Goal: Task Accomplishment & Management: Manage account settings

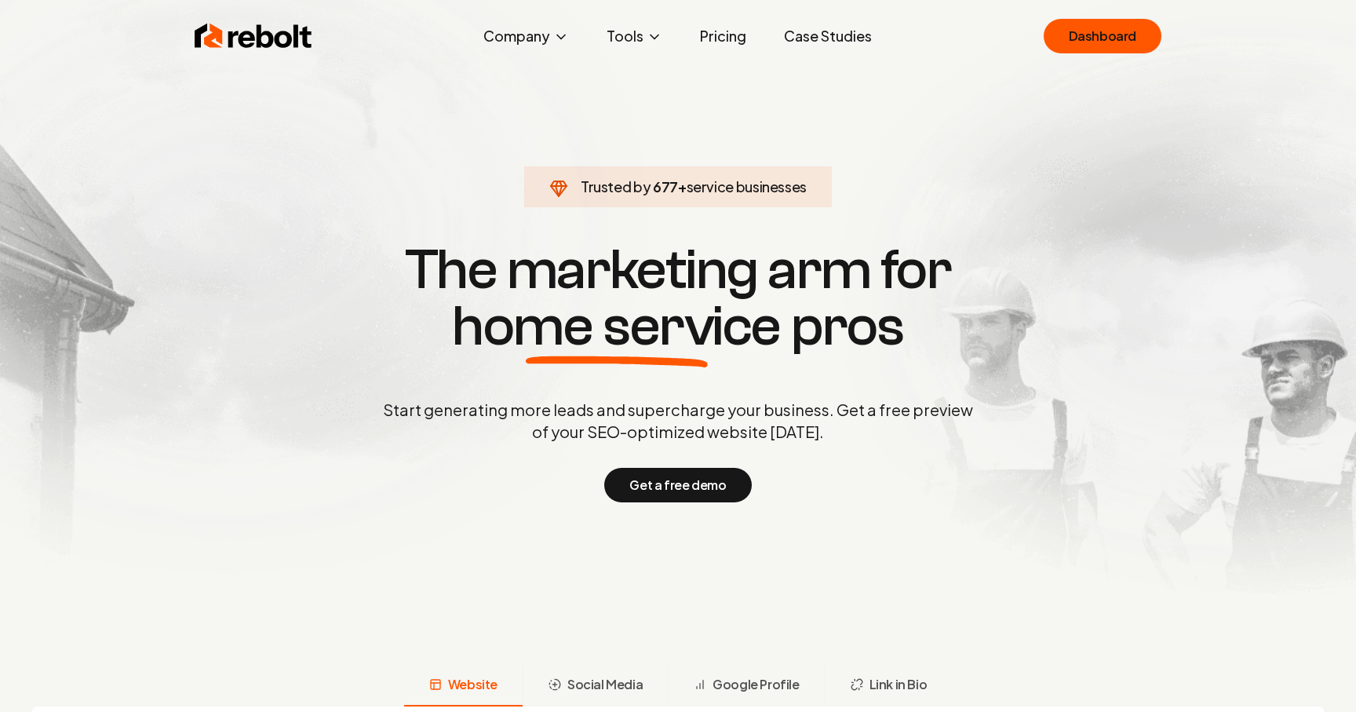
click at [1109, 44] on link "Dashboard" at bounding box center [1103, 36] width 118 height 35
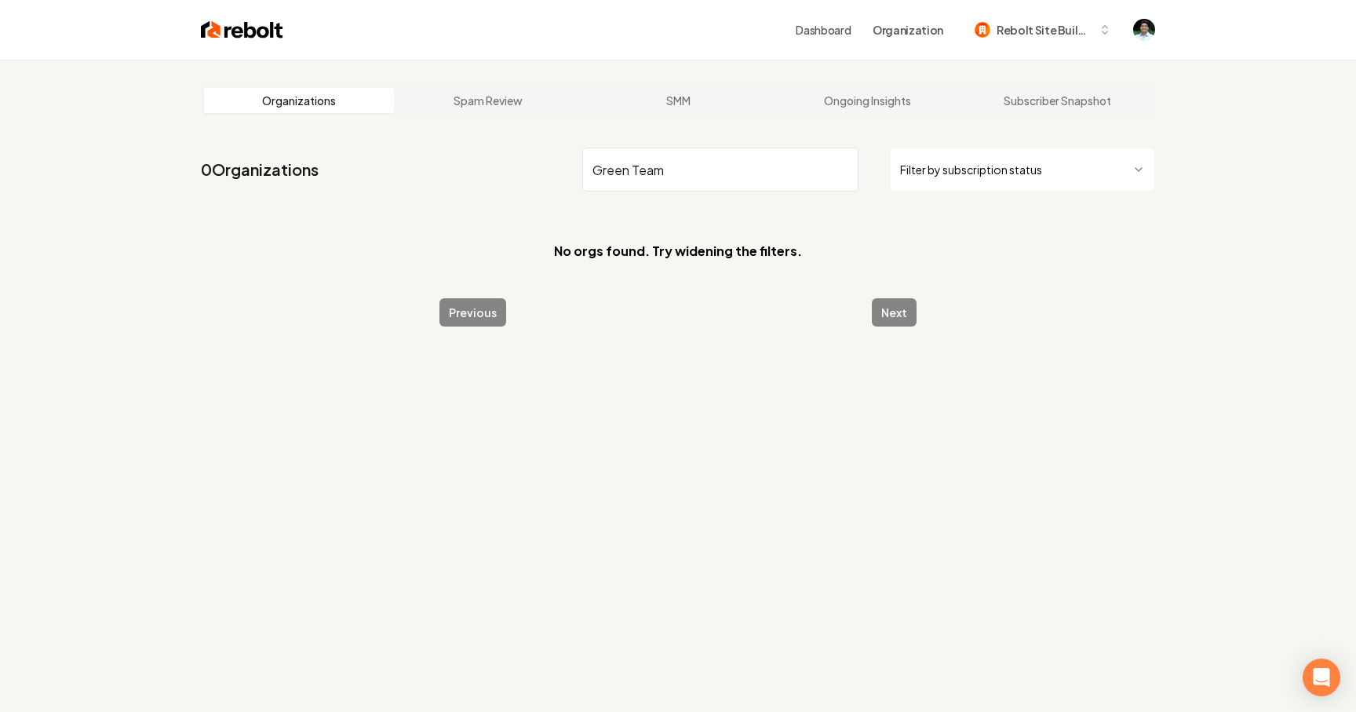
click at [597, 167] on input "Green Team" at bounding box center [720, 170] width 276 height 44
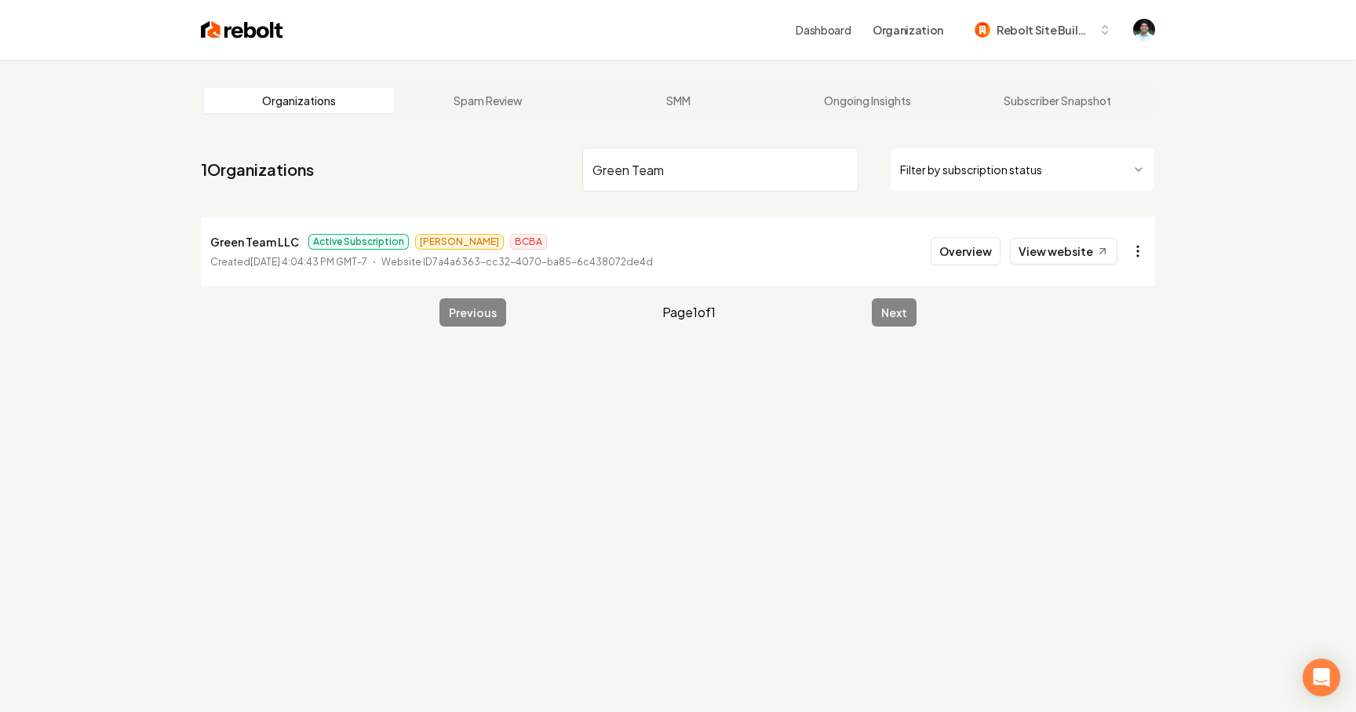
type input "Green Team"
click at [1139, 247] on html "Dashboard Organization Rebolt Site Builder Organizations Spam Review SMM Ongoin…" at bounding box center [678, 356] width 1356 height 712
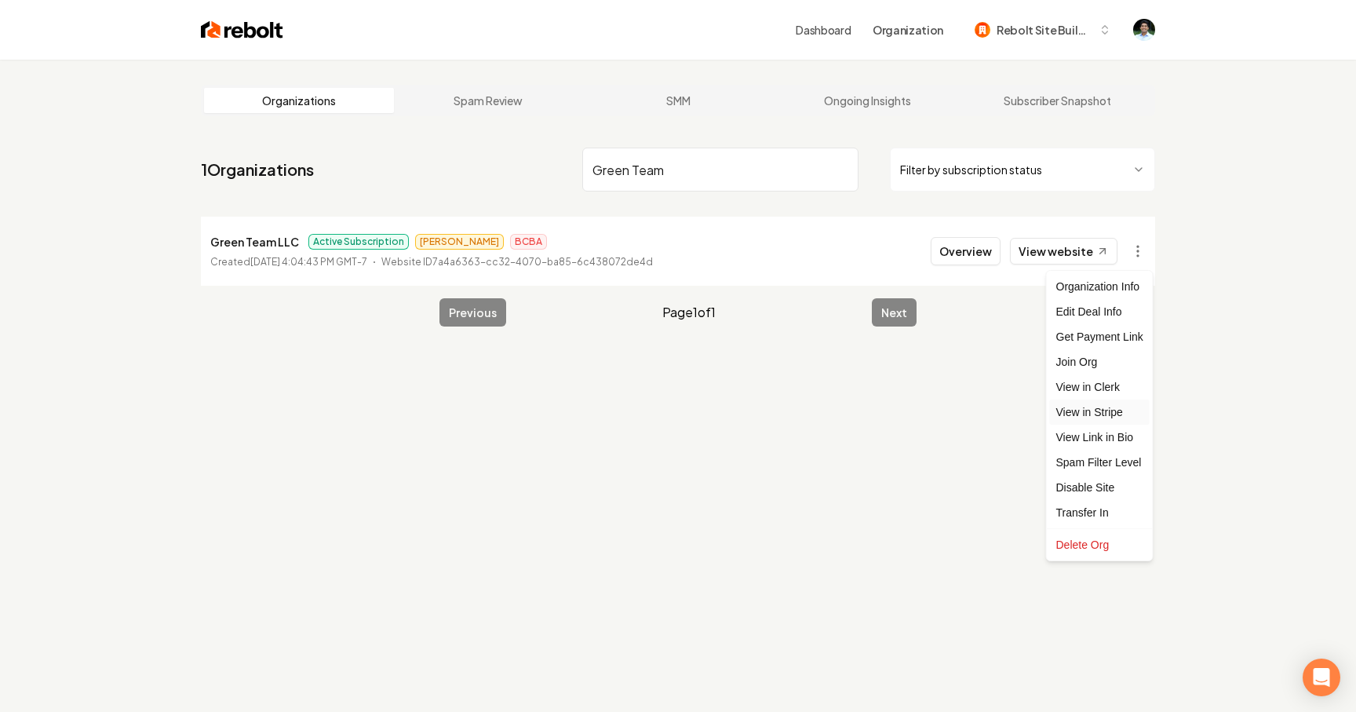
click at [1123, 409] on link "View in Stripe" at bounding box center [1100, 412] width 100 height 25
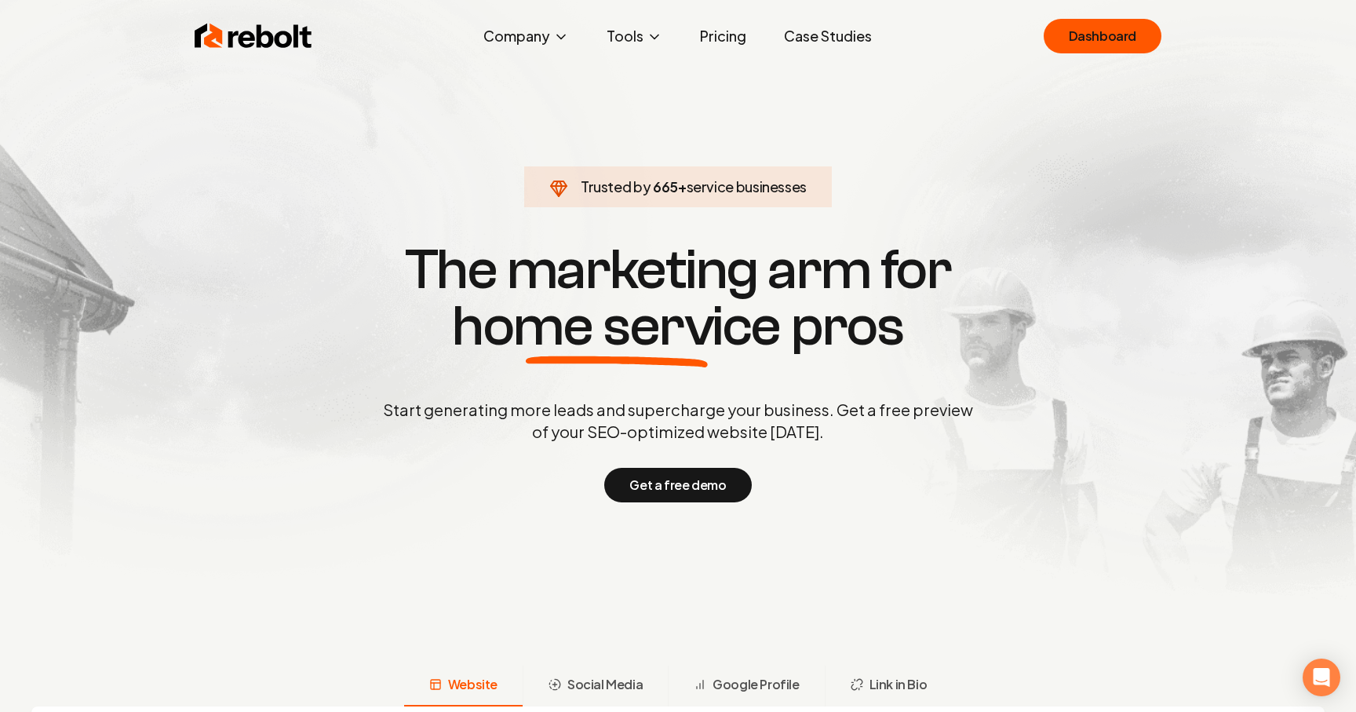
click at [714, 35] on link "Pricing" at bounding box center [723, 35] width 71 height 31
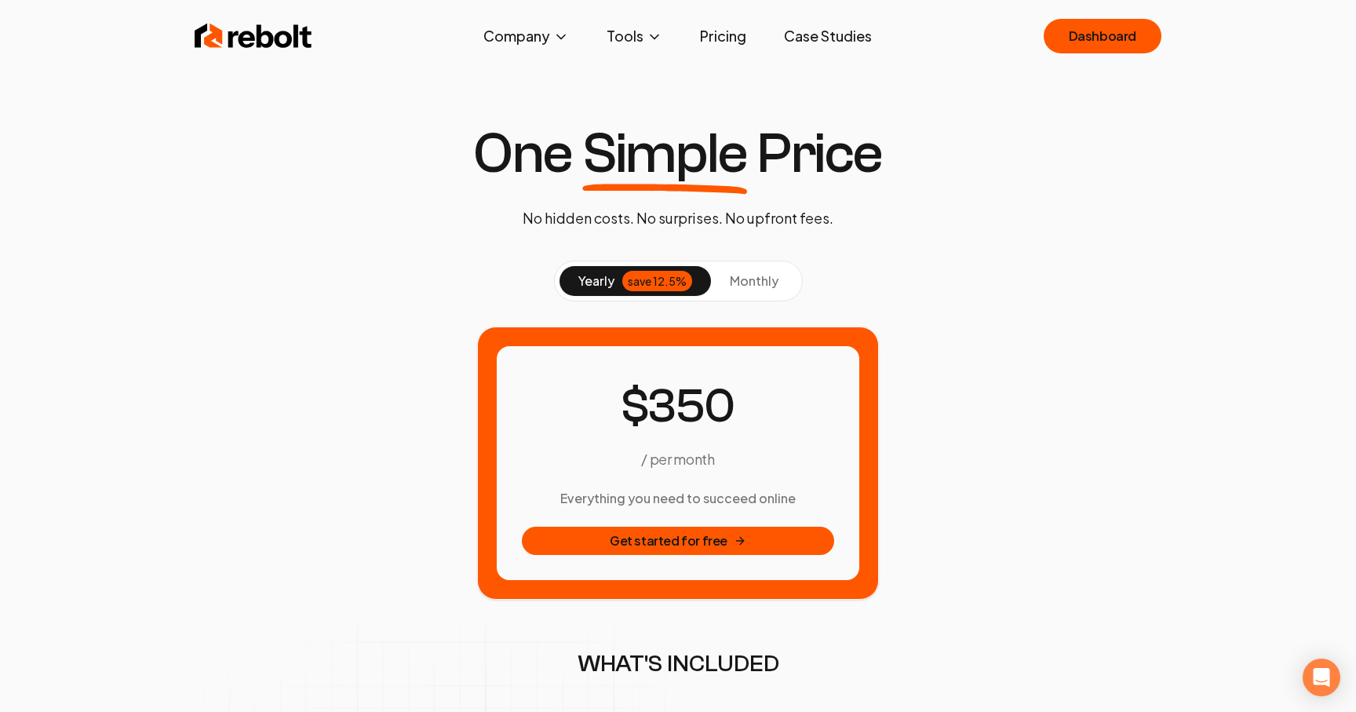
click at [755, 292] on button "monthly" at bounding box center [754, 281] width 86 height 30
click at [588, 283] on span "yearly" at bounding box center [596, 281] width 36 height 19
click at [745, 280] on span "monthly" at bounding box center [754, 280] width 49 height 16
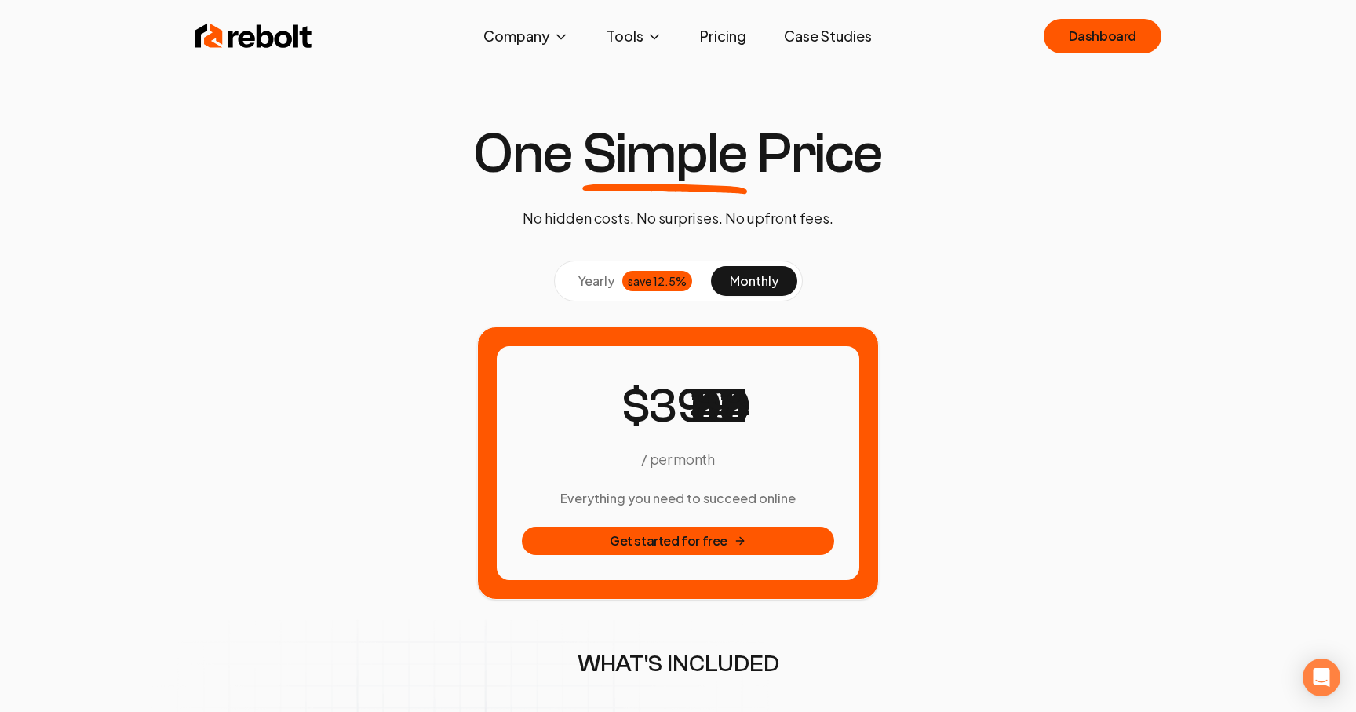
click at [628, 279] on div "save 12.5%" at bounding box center [657, 281] width 70 height 20
click at [780, 280] on button "monthly" at bounding box center [754, 281] width 86 height 30
click at [599, 275] on span "yearly" at bounding box center [596, 281] width 36 height 19
click at [745, 275] on span "monthly" at bounding box center [754, 280] width 49 height 16
click at [602, 275] on span "yearly" at bounding box center [596, 281] width 36 height 19
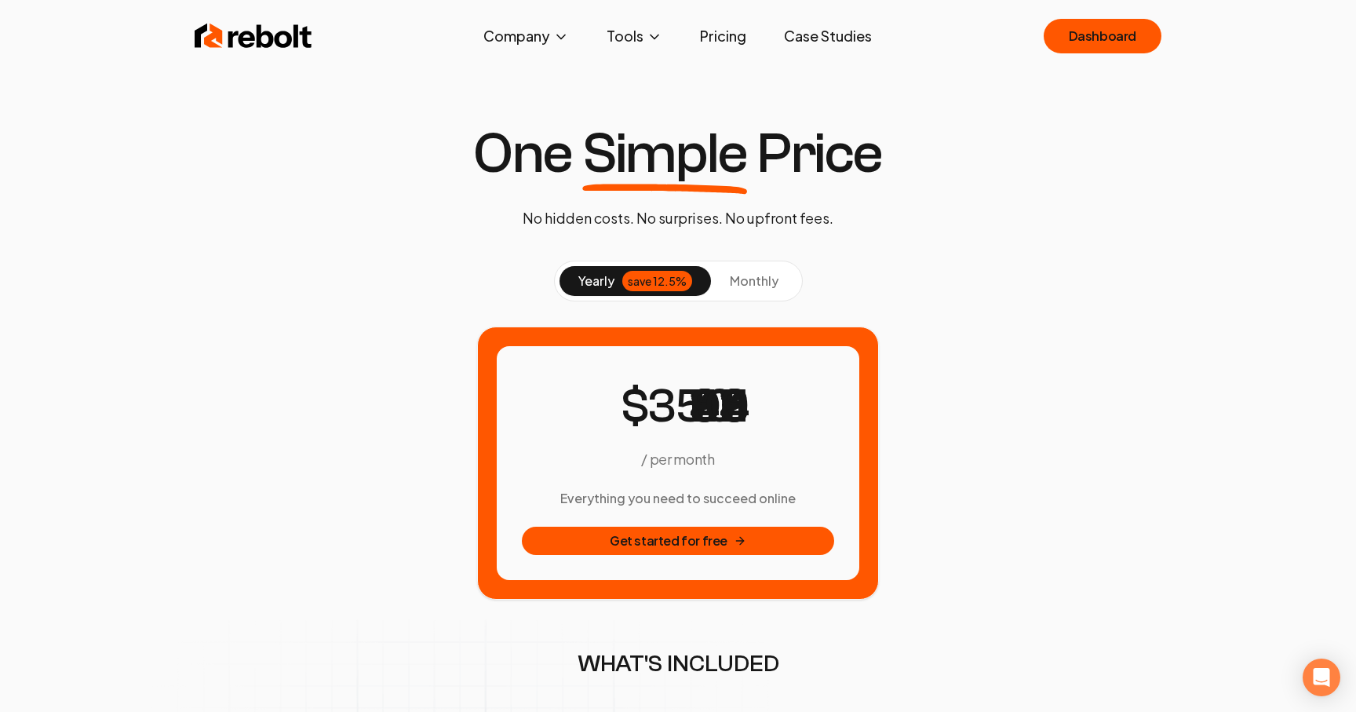
click at [753, 275] on span "monthly" at bounding box center [754, 280] width 49 height 16
click at [597, 278] on span "yearly" at bounding box center [596, 281] width 36 height 19
click at [724, 284] on button "monthly" at bounding box center [754, 281] width 86 height 30
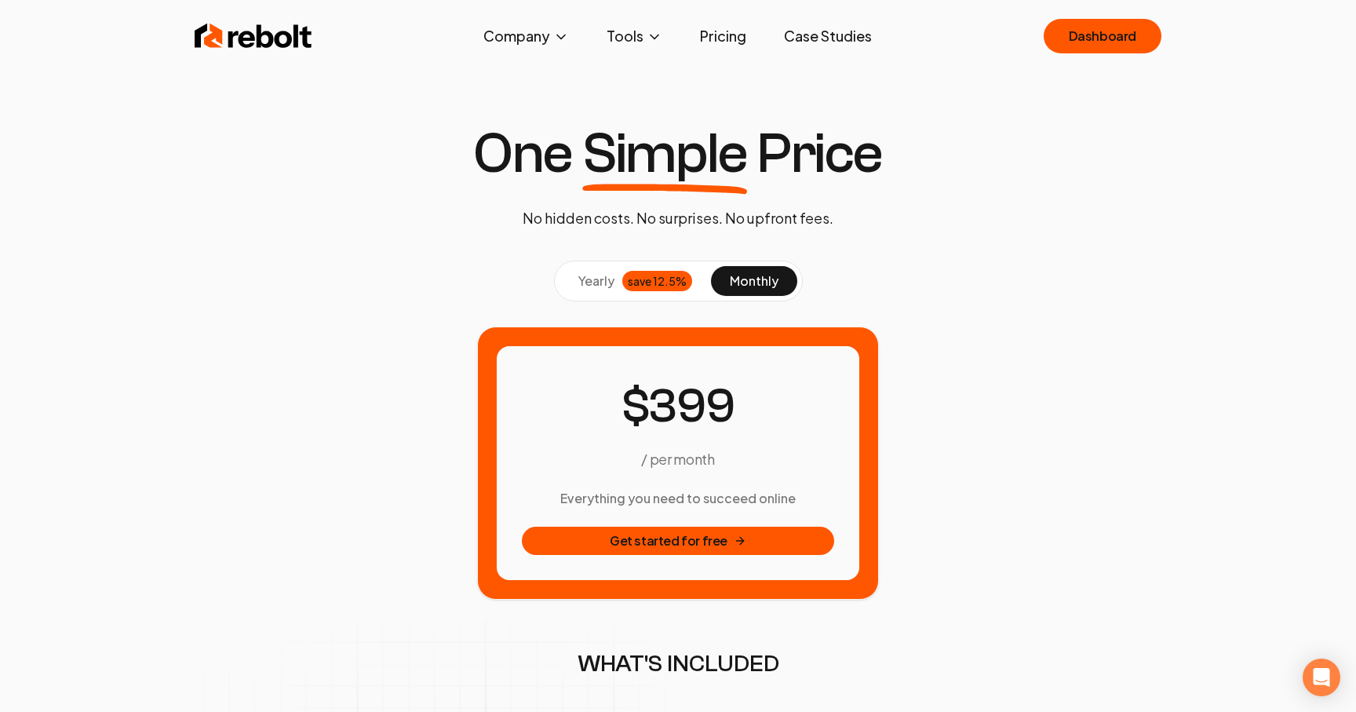
click at [290, 43] on img at bounding box center [254, 35] width 118 height 31
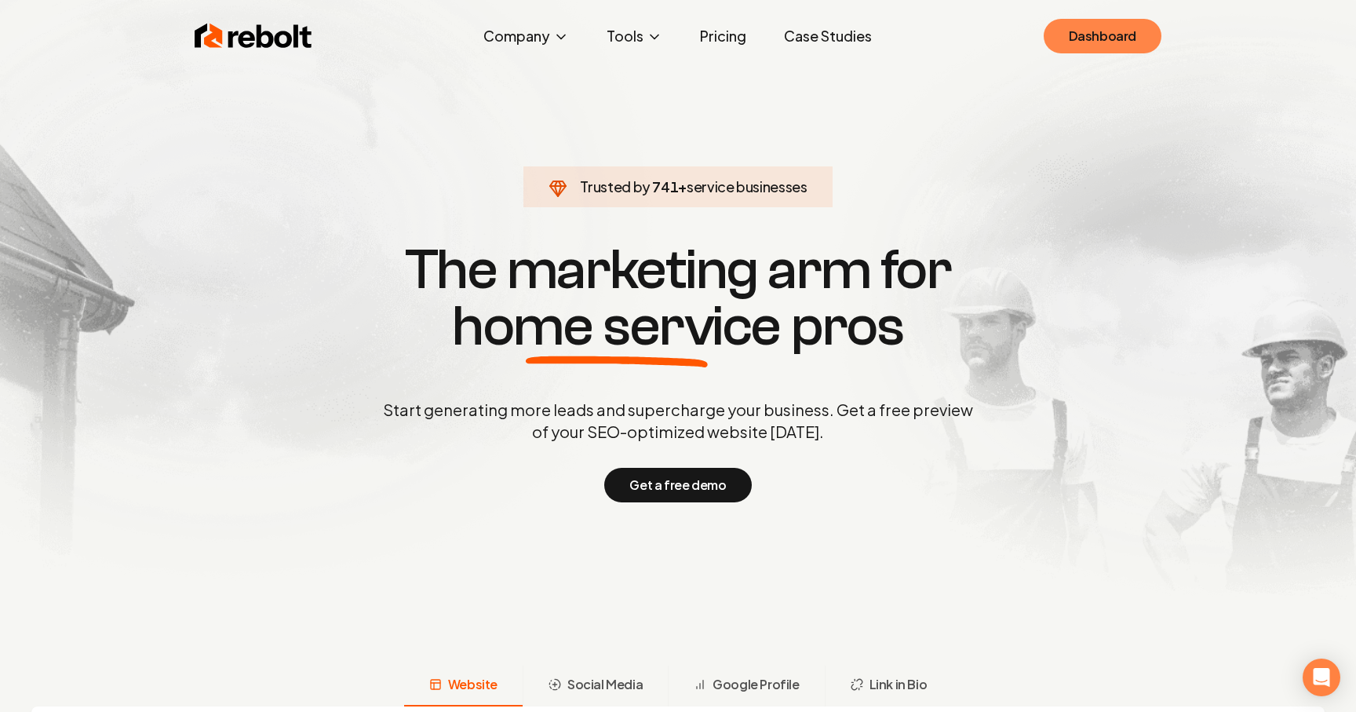
click at [1080, 28] on link "Dashboard" at bounding box center [1103, 36] width 118 height 35
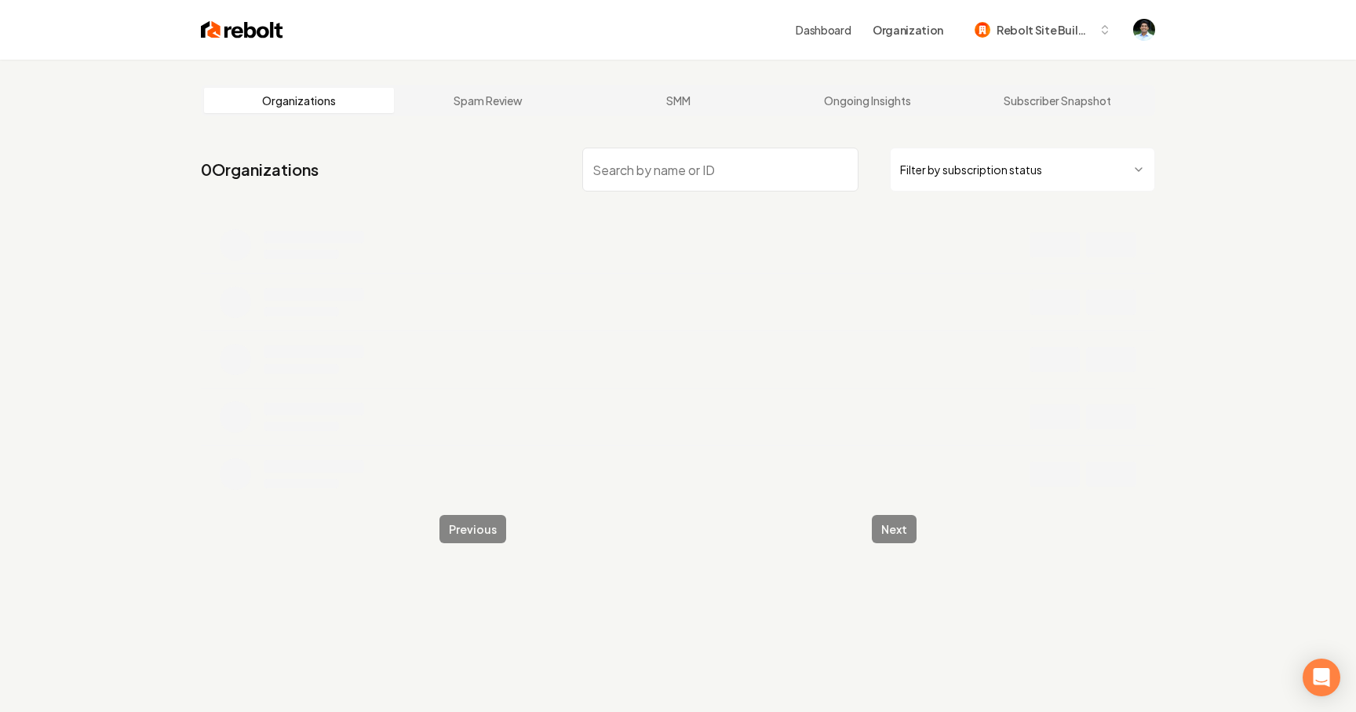
click at [627, 177] on input "search" at bounding box center [720, 170] width 276 height 44
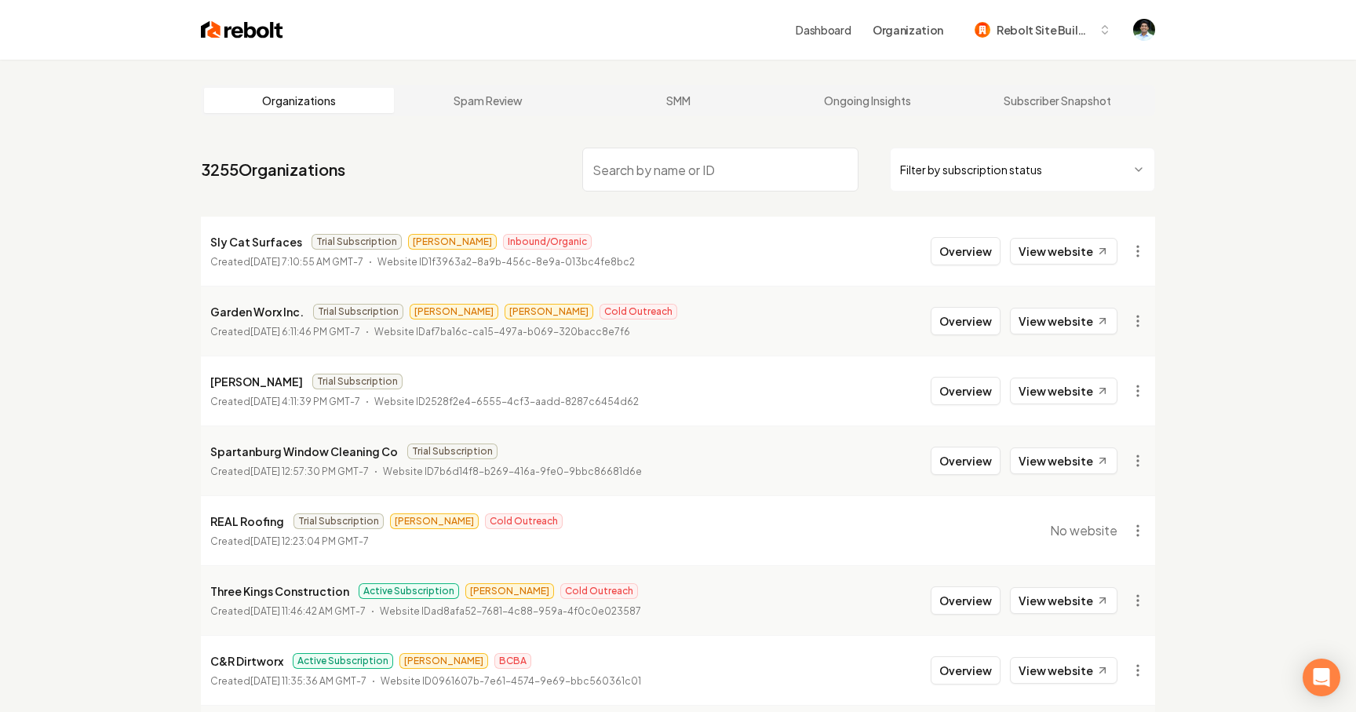
click at [669, 173] on input "search" at bounding box center [720, 170] width 276 height 44
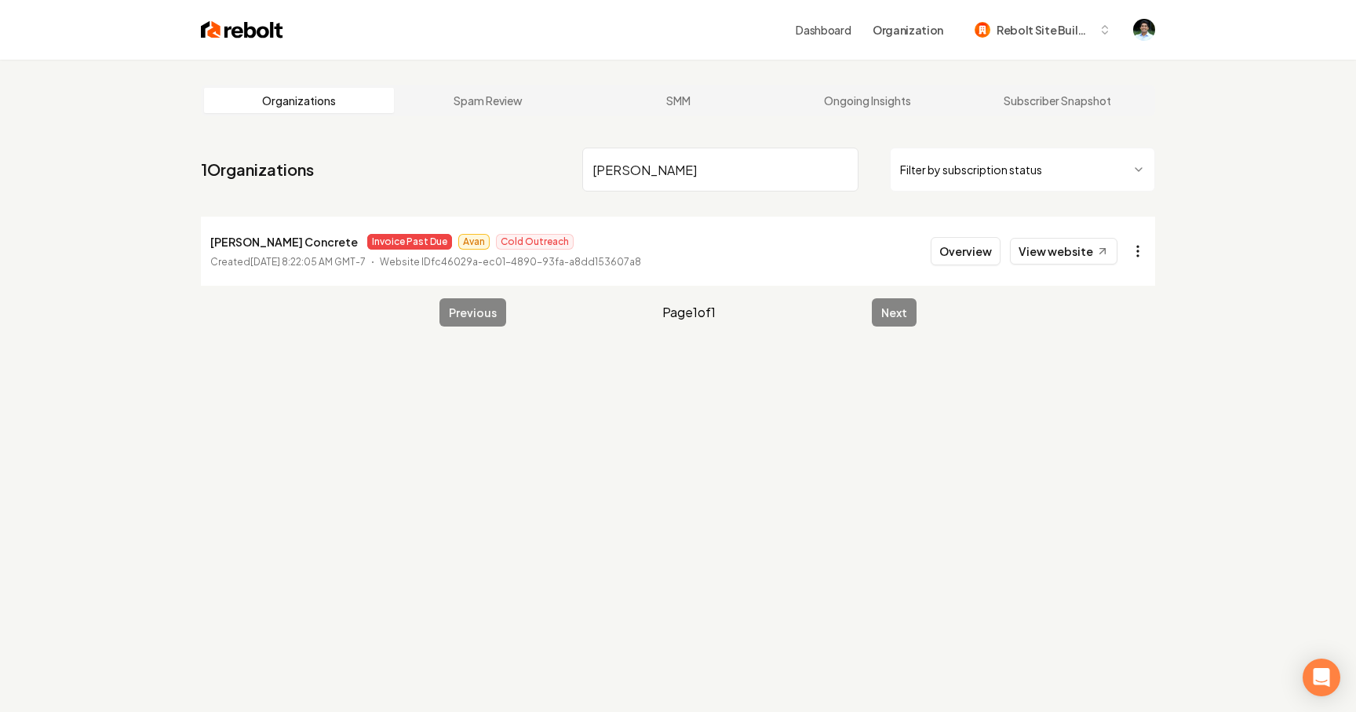
click at [1137, 249] on html "Dashboard Organization Rebolt Site Builder Organizations Spam Review SMM Ongoin…" at bounding box center [678, 356] width 1356 height 712
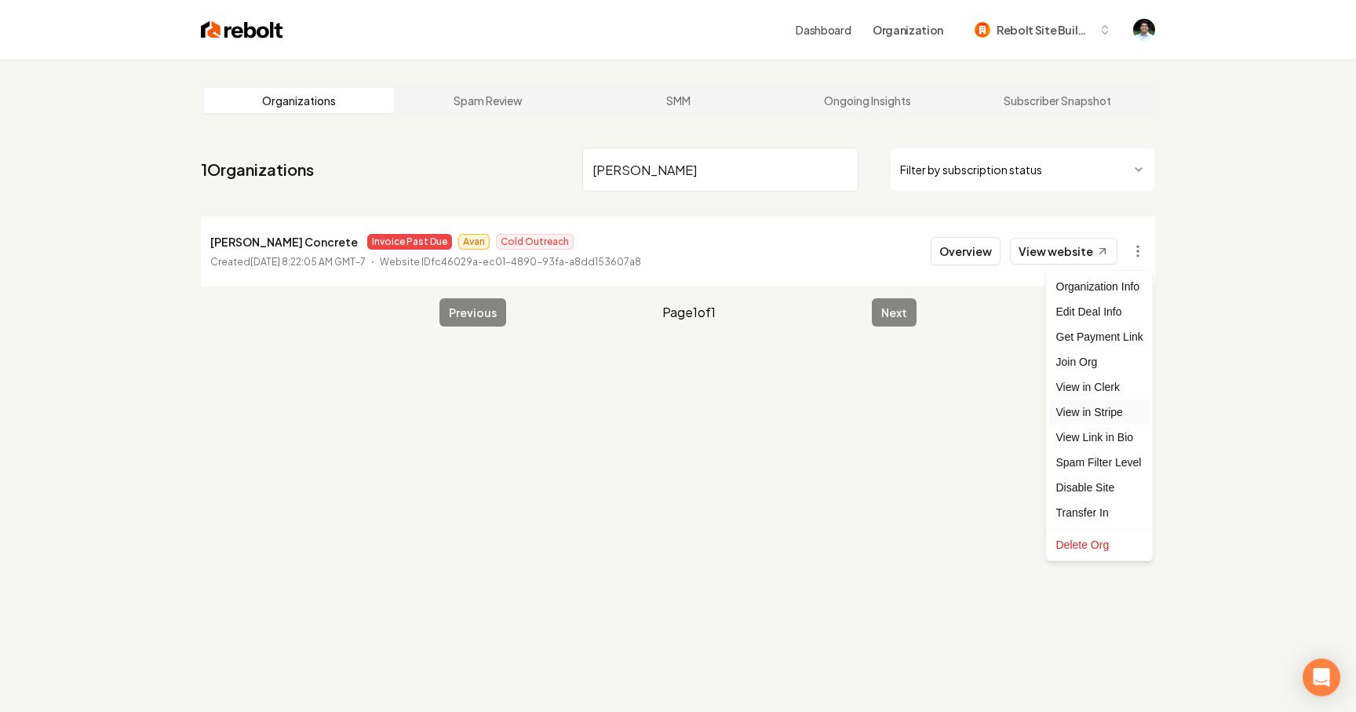
click at [1108, 404] on link "View in Stripe" at bounding box center [1100, 412] width 100 height 25
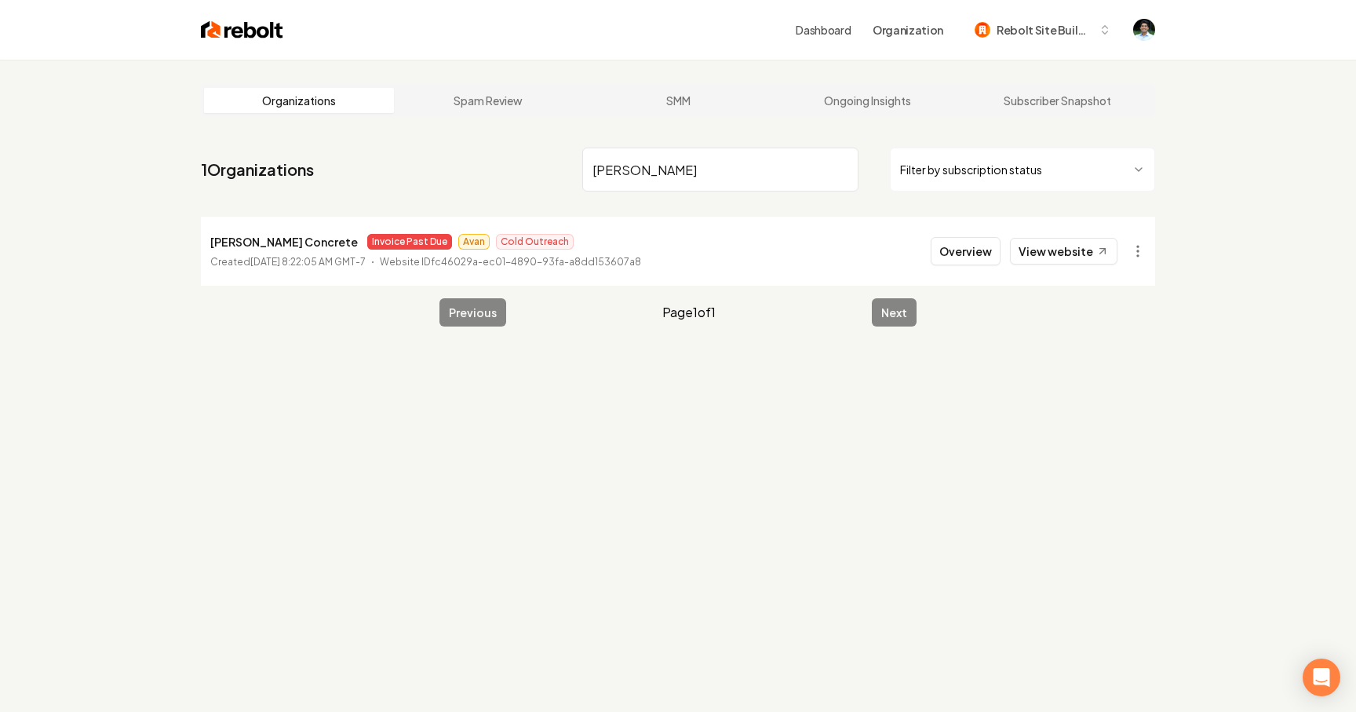
click at [649, 176] on input "Castillo" at bounding box center [720, 170] width 276 height 44
type input "DTEX"
click at [1137, 248] on html "Dashboard Organization Rebolt Site Builder Organizations Spam Review SMM Ongoin…" at bounding box center [678, 356] width 1356 height 712
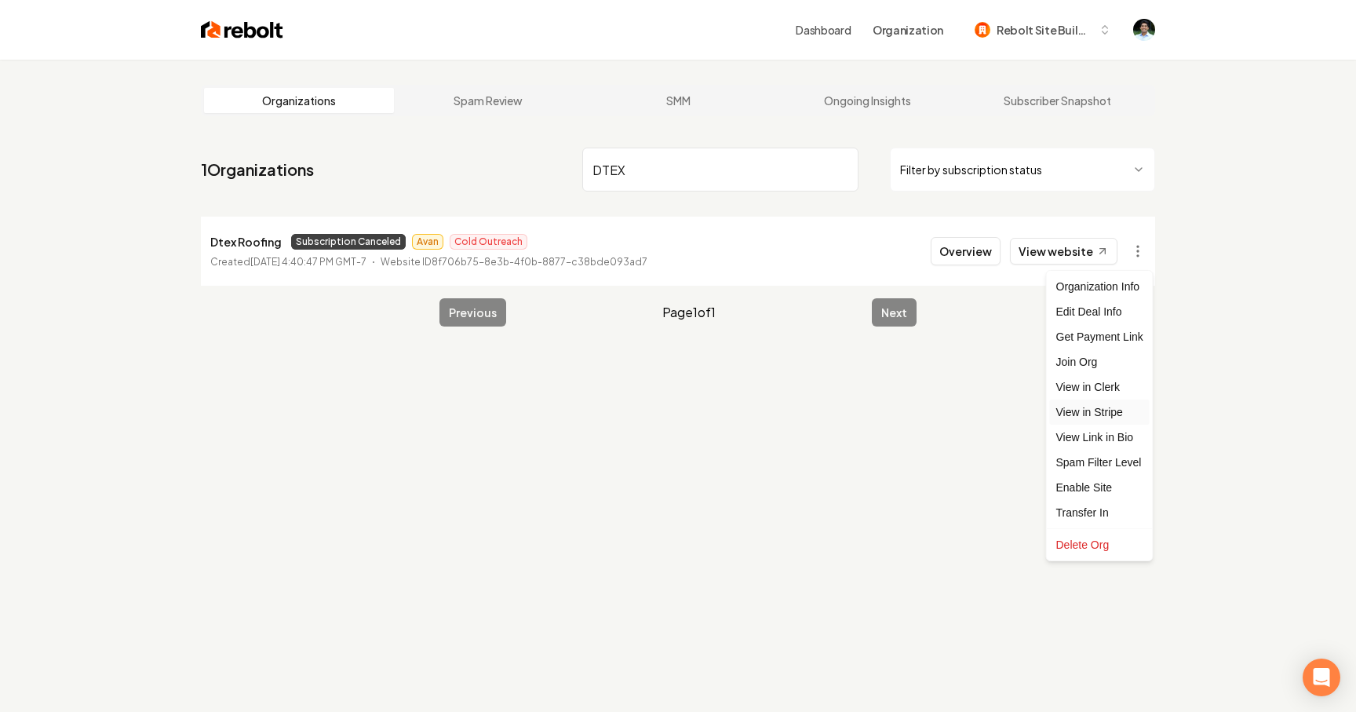
click at [1107, 403] on link "View in Stripe" at bounding box center [1100, 412] width 100 height 25
